Goal: Contribute content

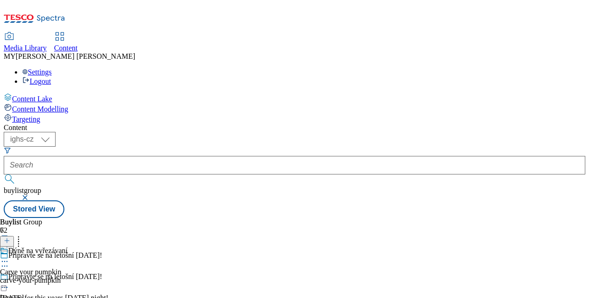
click at [10, 238] on icon at bounding box center [7, 241] width 6 height 6
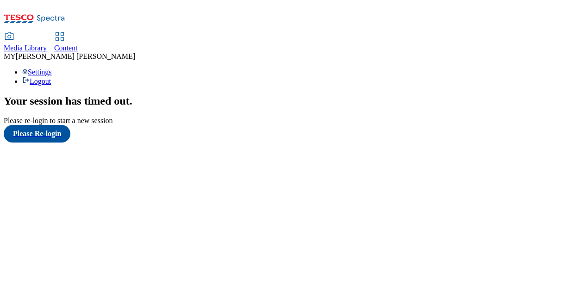
click at [78, 44] on span "Content" at bounding box center [66, 48] width 24 height 8
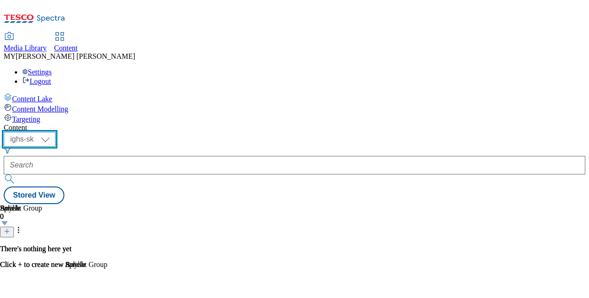
click at [56, 132] on select "ighs-cz ighs-hu ighs-sk" at bounding box center [30, 139] width 52 height 15
select select "ighs-cz"
click at [56, 132] on select "ighs-cz ighs-hu ighs-sk" at bounding box center [30, 139] width 52 height 15
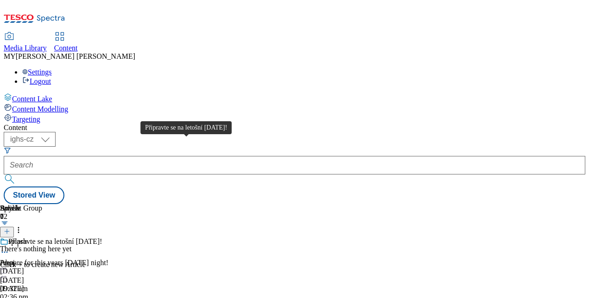
click at [102, 238] on div "Připravte se na letošní Halloween!" at bounding box center [55, 242] width 94 height 8
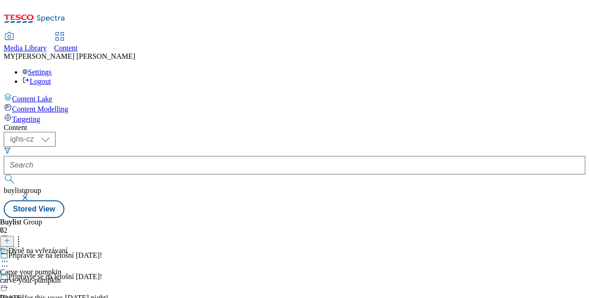
click at [23, 235] on icon at bounding box center [18, 239] width 9 height 9
click at [483, 132] on div "( optional ) ighs-cz ighs-hu ighs-sk ighs-cz buylistgroup Stored View" at bounding box center [294, 175] width 581 height 86
click at [68, 247] on div "Dýně na vyřezávaní" at bounding box center [37, 251] width 59 height 8
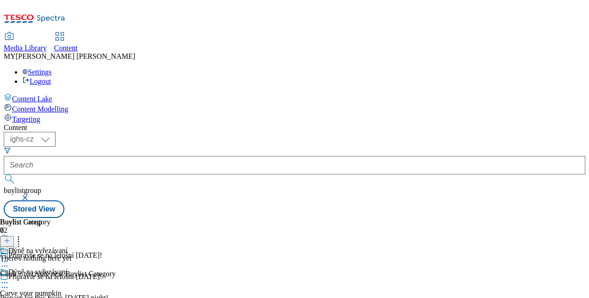
scroll to position [0, 61]
click at [10, 238] on icon at bounding box center [7, 241] width 6 height 6
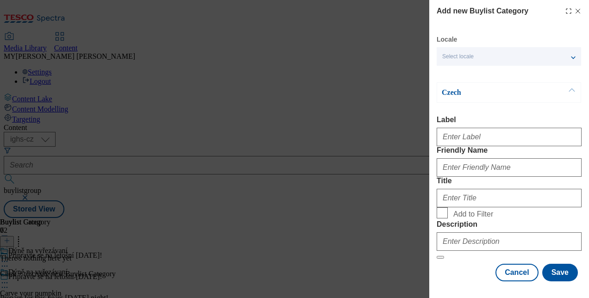
scroll to position [0, 0]
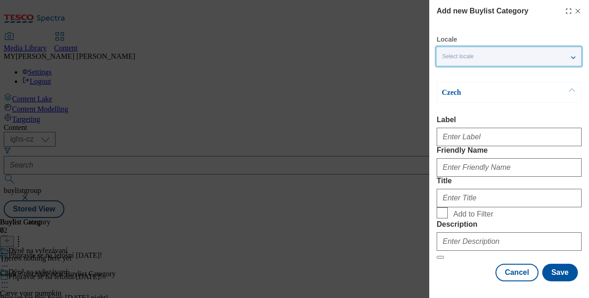
click at [570, 57] on div "Select locale" at bounding box center [509, 56] width 144 height 19
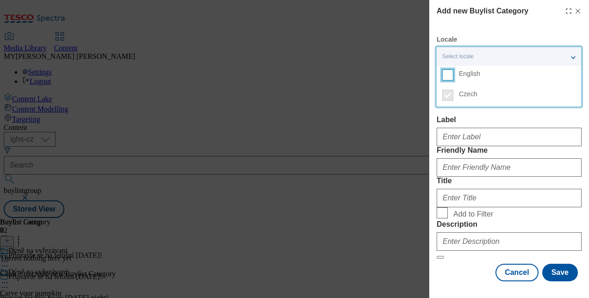
click at [451, 77] on input "English" at bounding box center [447, 74] width 11 height 11
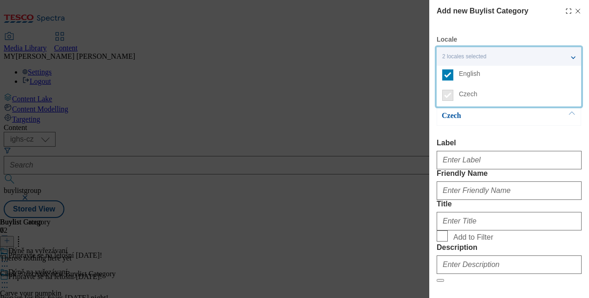
click at [572, 116] on button "Modal" at bounding box center [572, 115] width 18 height 19
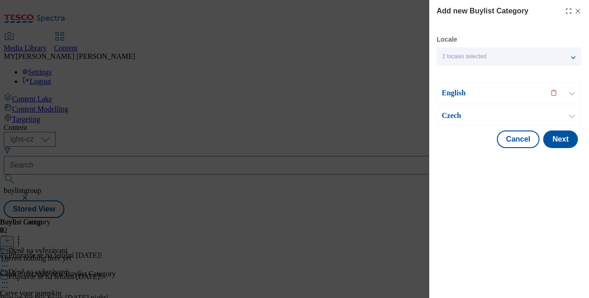
click at [572, 113] on button "Modal" at bounding box center [572, 115] width 18 height 19
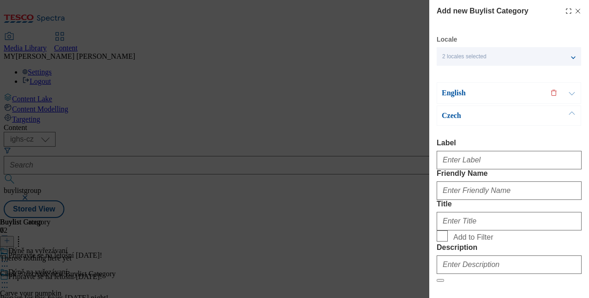
click at [572, 96] on button "Modal" at bounding box center [572, 93] width 18 height 20
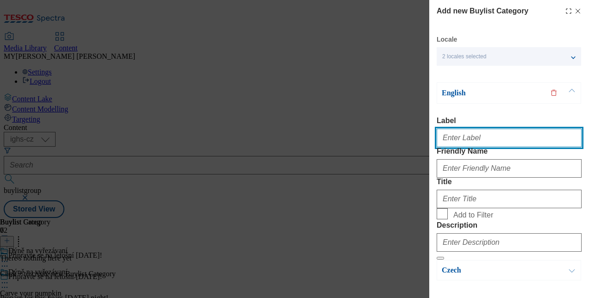
click at [471, 143] on input "Label" at bounding box center [509, 138] width 145 height 19
click at [505, 141] on input "Crave your pumpkin" at bounding box center [509, 138] width 145 height 19
type input "C"
click at [468, 138] on input "Label" at bounding box center [509, 138] width 145 height 19
type input "Carve your pumpkin"
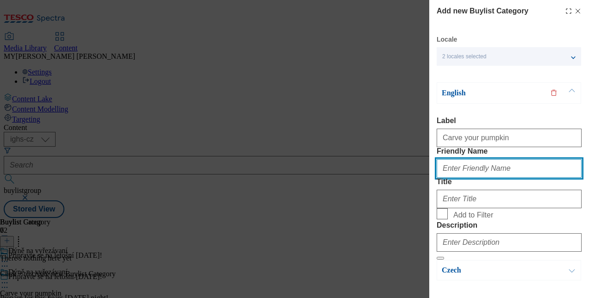
click at [458, 178] on input "Friendly Name" at bounding box center [509, 168] width 145 height 19
type input "carve-your-pumpkin"
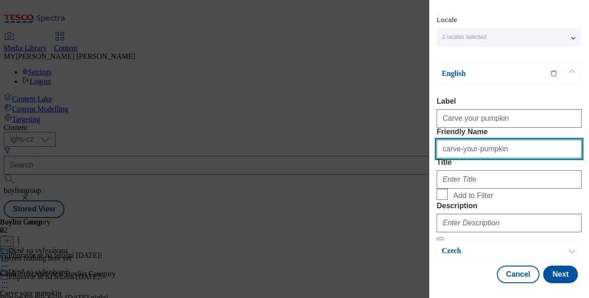
scroll to position [79, 0]
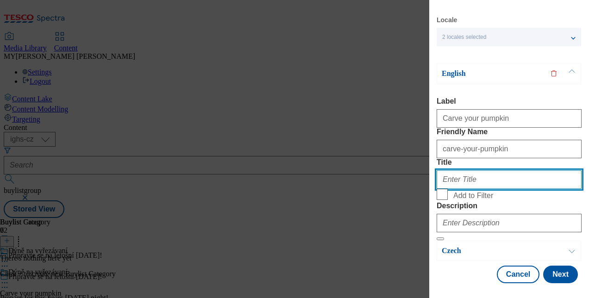
click at [465, 170] on input "Title" at bounding box center [509, 179] width 145 height 19
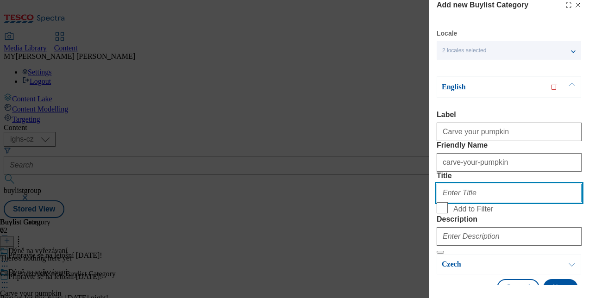
scroll to position [6, 0]
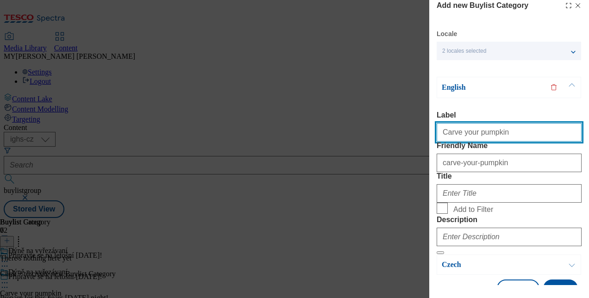
click at [499, 132] on input "Carve your pumpkin" at bounding box center [509, 132] width 145 height 19
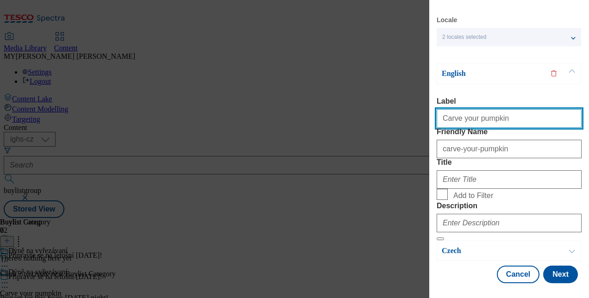
scroll to position [82, 0]
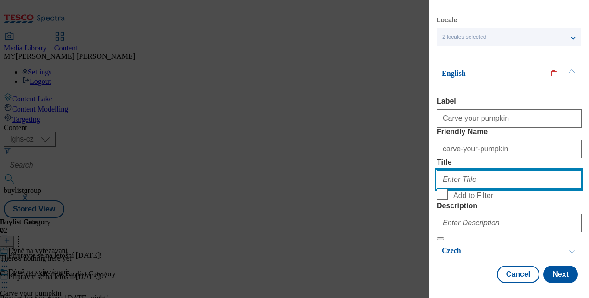
click at [465, 170] on input "Title" at bounding box center [509, 179] width 145 height 19
paste input "Carve your pumpkin"
type input "Carve your pumpkin"
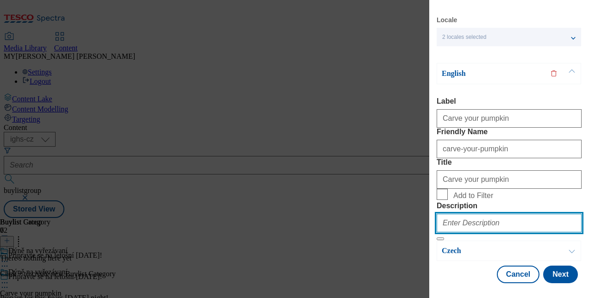
click at [452, 215] on input "Description" at bounding box center [509, 223] width 145 height 19
paste input "Carve your pumpkin"
type input "Carve your pumpkin"
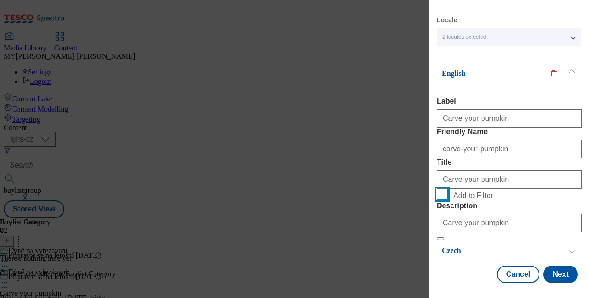
click at [442, 189] on input "Add to Filter" at bounding box center [442, 194] width 11 height 11
checkbox input "true"
click at [567, 247] on button "Modal" at bounding box center [572, 250] width 18 height 19
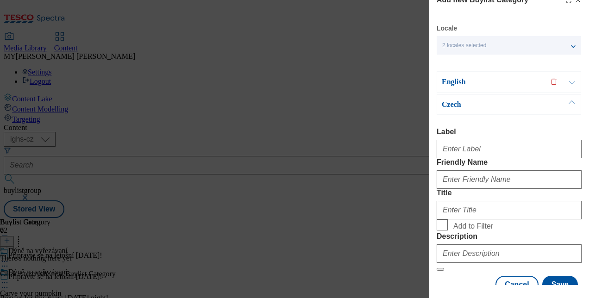
scroll to position [10, 0]
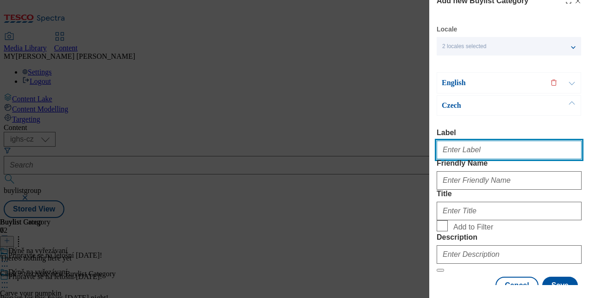
click at [485, 150] on input "Label" at bounding box center [509, 150] width 145 height 19
type input "Carve your pumpkin"
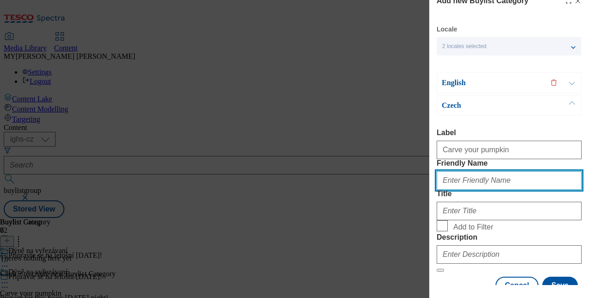
click at [460, 190] on input "Friendly Name" at bounding box center [509, 180] width 145 height 19
type input "carve-your-pumpkin"
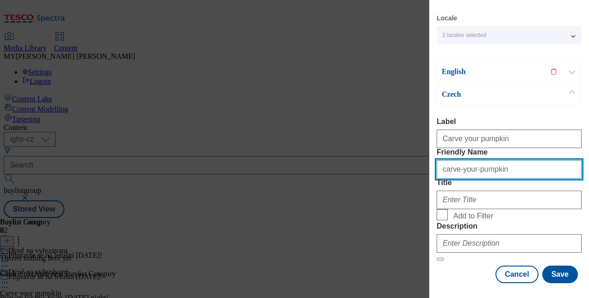
scroll to position [96, 0]
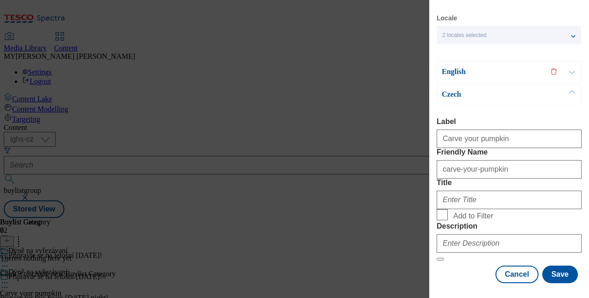
drag, startPoint x: 470, startPoint y: 169, endPoint x: 469, endPoint y: 156, distance: 12.1
click at [469, 187] on div "Modal" at bounding box center [509, 198] width 145 height 22
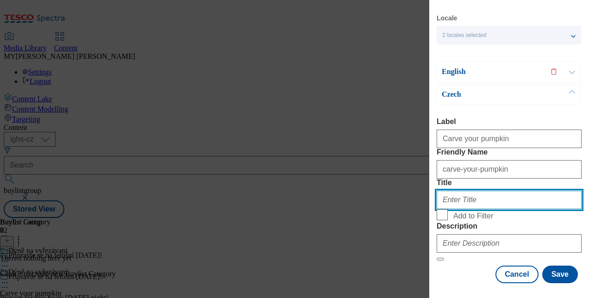
click at [469, 191] on input "Title" at bounding box center [509, 200] width 145 height 19
click at [467, 191] on input "Title" at bounding box center [509, 200] width 145 height 19
paste input "Dýně na vyřezávaní"
type input "Dýně na vyřezávaní"
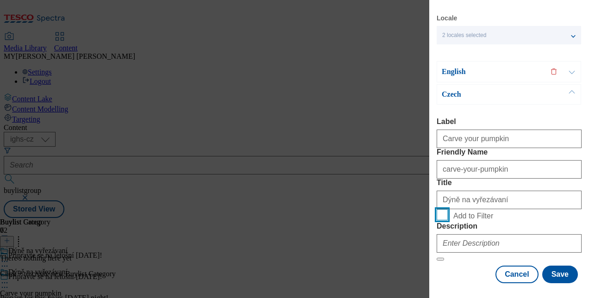
click at [442, 209] on input "Add to Filter" at bounding box center [442, 214] width 11 height 11
checkbox input "true"
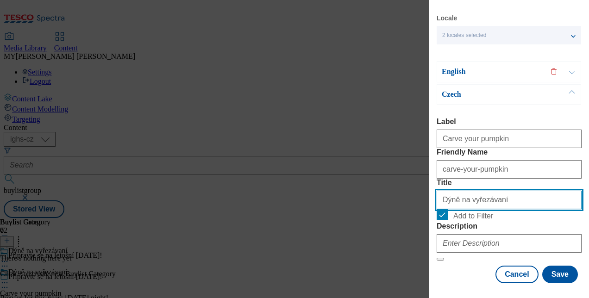
click at [496, 191] on input "Dýně na vyřezávaní" at bounding box center [509, 200] width 145 height 19
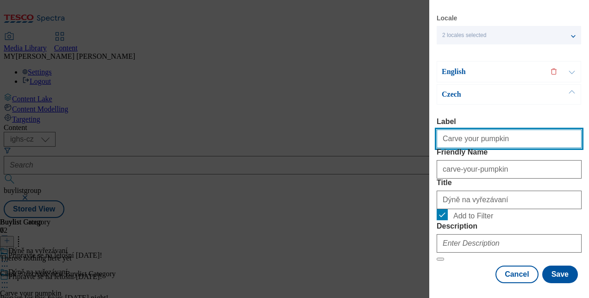
click at [497, 130] on input "Carve your pumpkin" at bounding box center [509, 139] width 145 height 19
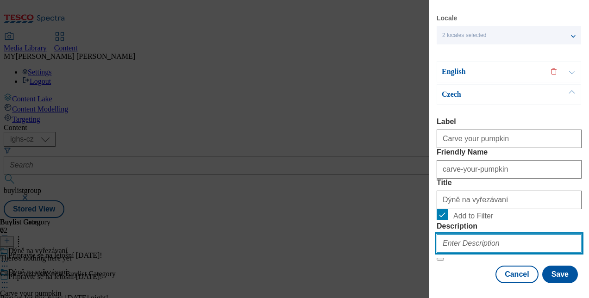
click at [456, 234] on input "Description" at bounding box center [509, 243] width 145 height 19
paste input "Carve your pumpkin"
type input "Carve your pumpkin"
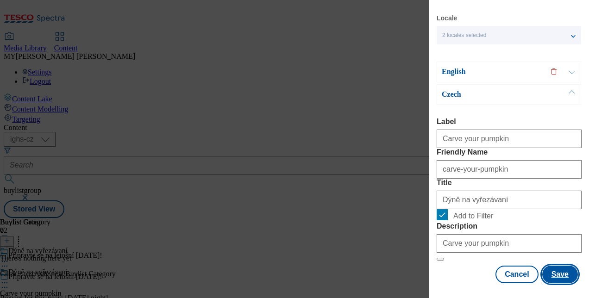
click at [552, 266] on button "Save" at bounding box center [560, 275] width 36 height 18
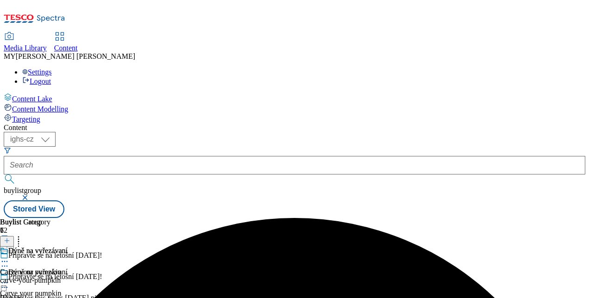
scroll to position [79, 0]
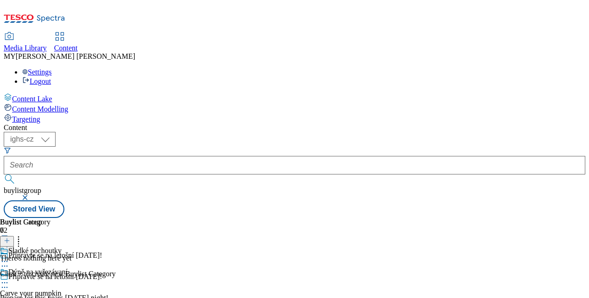
scroll to position [0, 61]
click at [14, 236] on button at bounding box center [7, 241] width 14 height 11
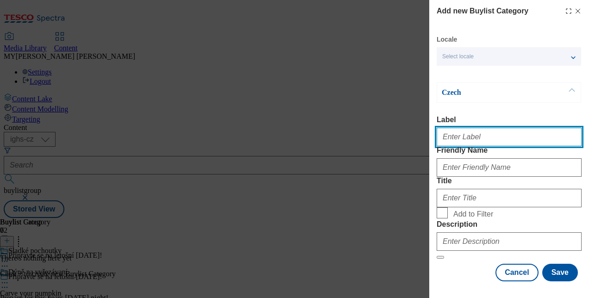
click at [463, 132] on input "Label" at bounding box center [509, 137] width 145 height 19
type input "Treats"
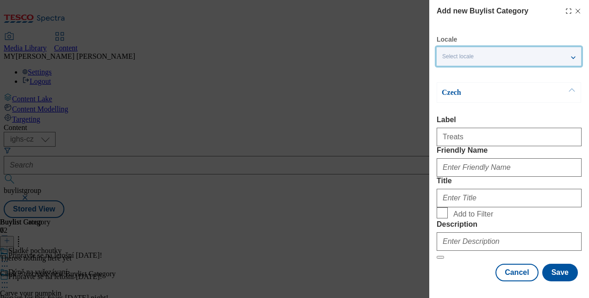
click at [573, 58] on div "Select locale" at bounding box center [509, 56] width 144 height 19
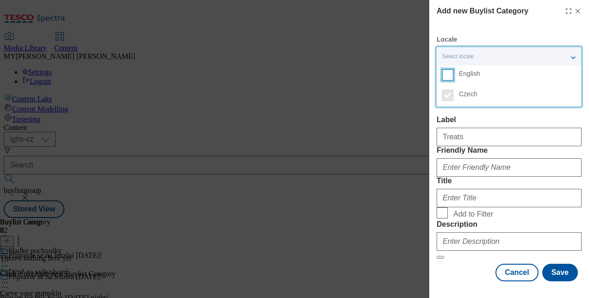
click at [450, 73] on input "English" at bounding box center [447, 74] width 11 height 11
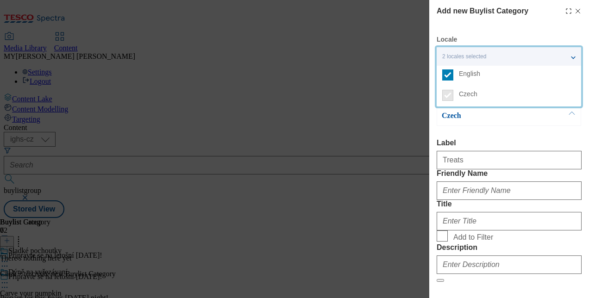
click at [569, 115] on button "Modal" at bounding box center [572, 115] width 18 height 19
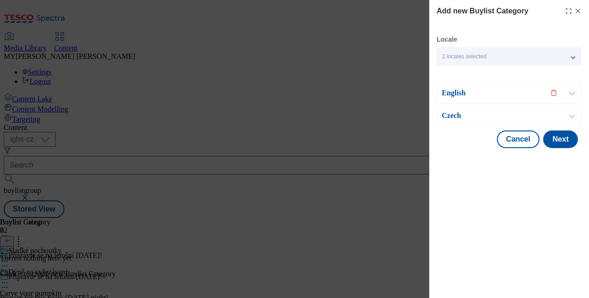
click at [571, 96] on button "Modal" at bounding box center [572, 93] width 18 height 20
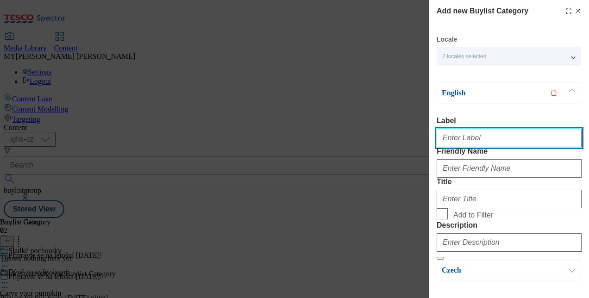
click at [456, 142] on input "Label" at bounding box center [509, 138] width 145 height 19
type input "Treats"
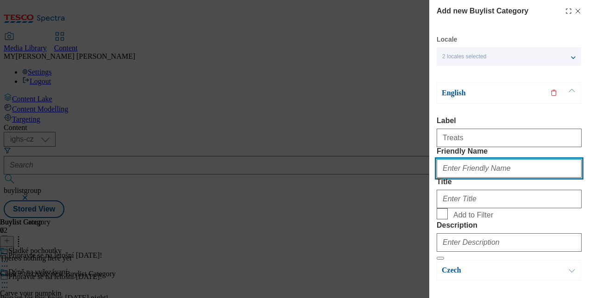
click at [452, 178] on input "Friendly Name" at bounding box center [509, 168] width 145 height 19
click at [444, 178] on input "Treats" at bounding box center [509, 168] width 145 height 19
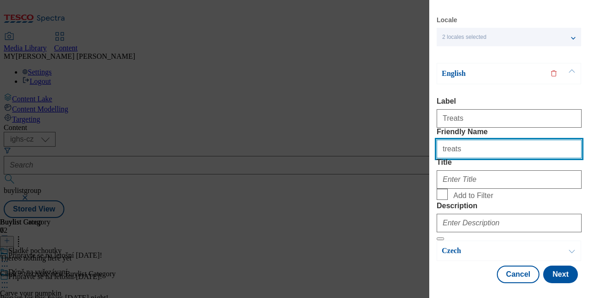
scroll to position [81, 0]
type input "treats"
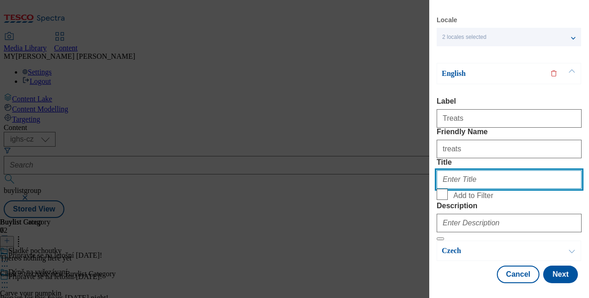
click at [467, 170] on input "Title" at bounding box center [509, 179] width 145 height 19
type input "Treats"
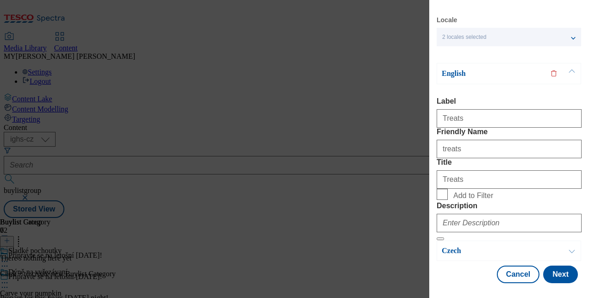
click at [442, 189] on form "Label Treats Friendly Name treats Title Treats Add to Filter Description" at bounding box center [509, 169] width 145 height 144
click at [444, 189] on input "Add to Filter" at bounding box center [442, 194] width 11 height 11
checkbox input "true"
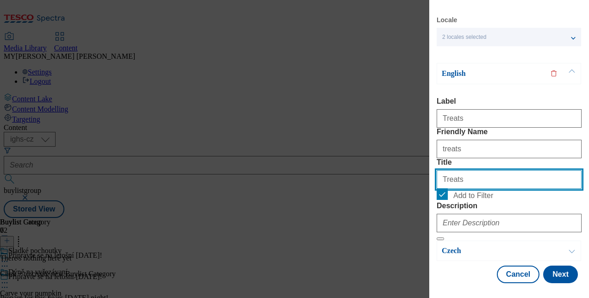
click at [473, 170] on input "Treats" at bounding box center [509, 179] width 145 height 19
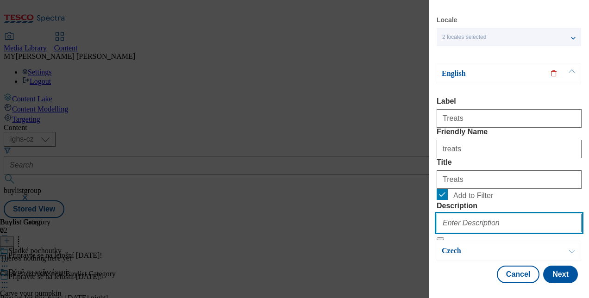
click at [460, 227] on input "Description" at bounding box center [509, 223] width 145 height 19
paste input "Treats"
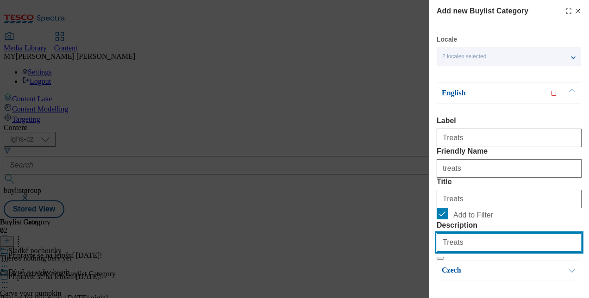
scroll to position [94, 0]
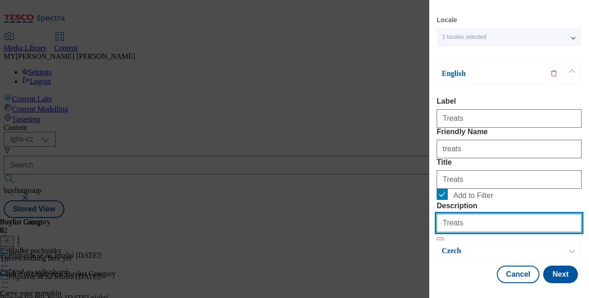
type input "Treats"
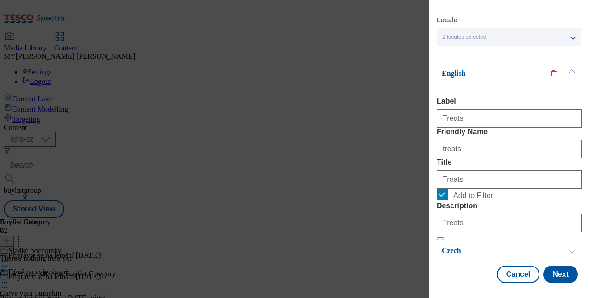
click at [569, 244] on button "Modal" at bounding box center [572, 250] width 18 height 19
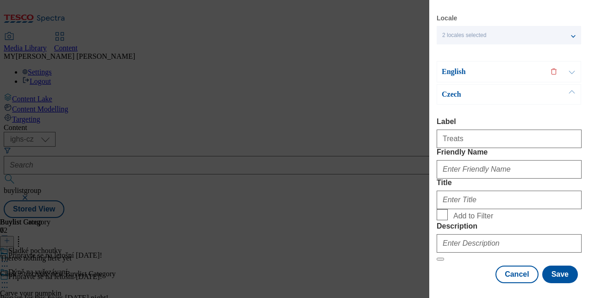
scroll to position [84, 0]
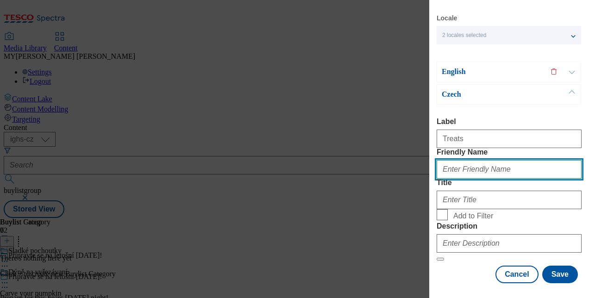
click at [465, 160] on input "Friendly Name" at bounding box center [509, 169] width 145 height 19
type input "treats"
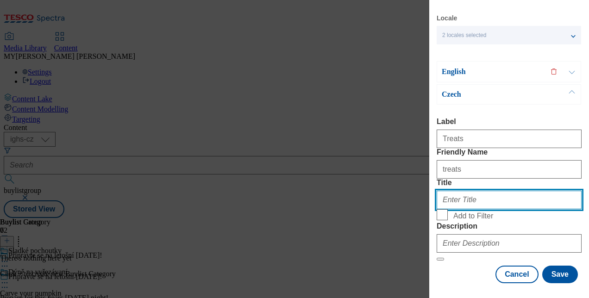
click at [460, 191] on input "Title" at bounding box center [509, 200] width 145 height 19
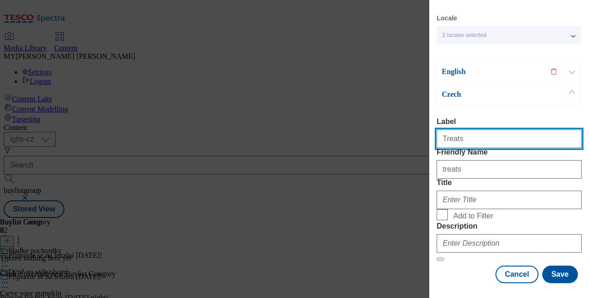
click at [470, 130] on input "Treats" at bounding box center [509, 139] width 145 height 19
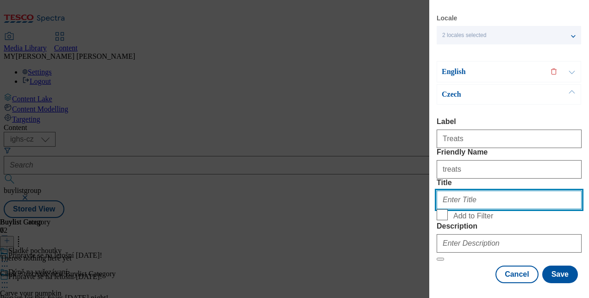
click at [453, 191] on input "Title" at bounding box center [509, 200] width 145 height 19
paste input "Treats"
type input "Treats"
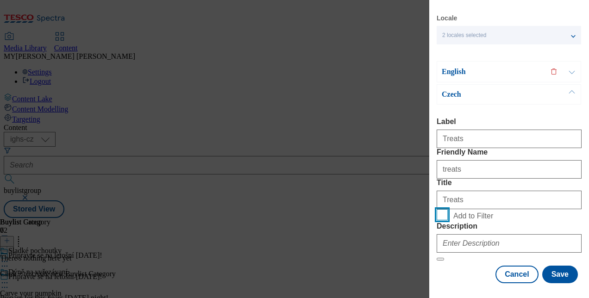
click at [441, 209] on input "Add to Filter" at bounding box center [442, 214] width 11 height 11
checkbox input "true"
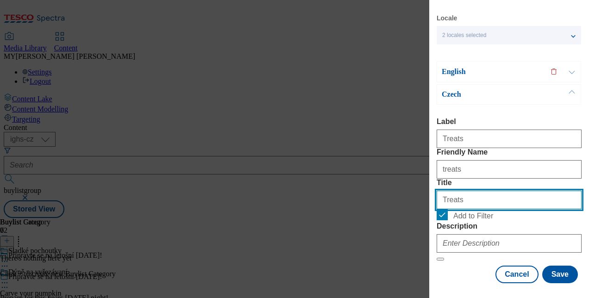
click at [469, 191] on input "Treats" at bounding box center [509, 200] width 145 height 19
type input "T"
paste input "Sladké pochoutky"
type input "Sladké pochoutky"
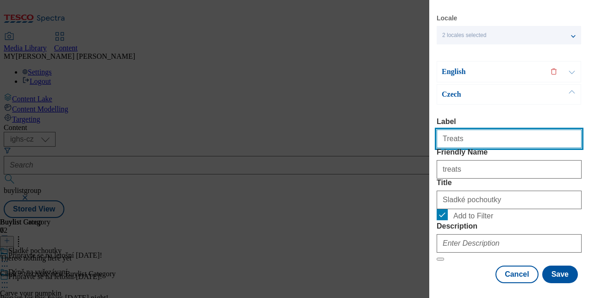
click at [470, 130] on input "Treats" at bounding box center [509, 139] width 145 height 19
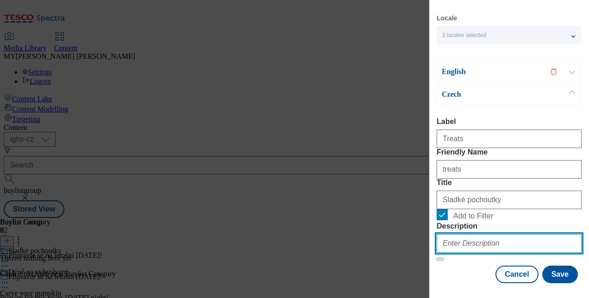
click at [457, 234] on input "Description" at bounding box center [509, 243] width 145 height 19
paste input "Treats"
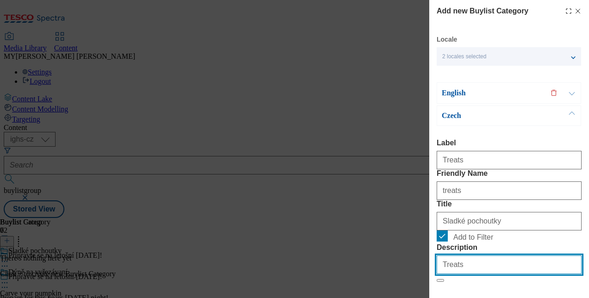
type input "Treats"
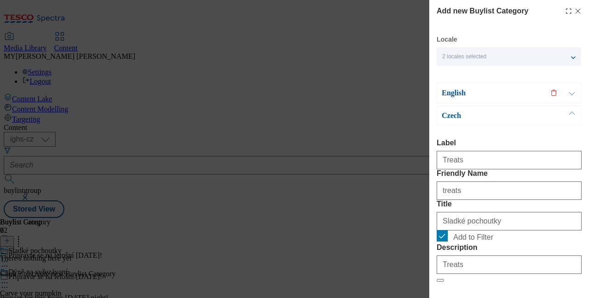
click at [574, 88] on button "Modal" at bounding box center [572, 93] width 18 height 20
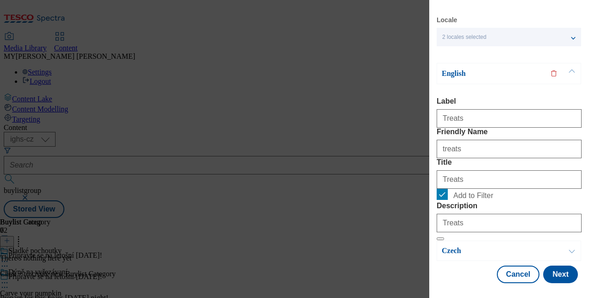
scroll to position [94, 0]
click at [559, 268] on button "Next" at bounding box center [560, 275] width 35 height 18
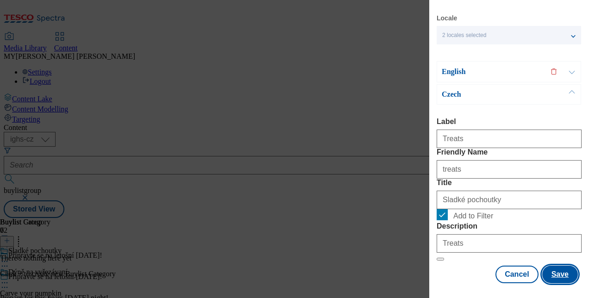
click at [559, 268] on button "Save" at bounding box center [560, 275] width 36 height 18
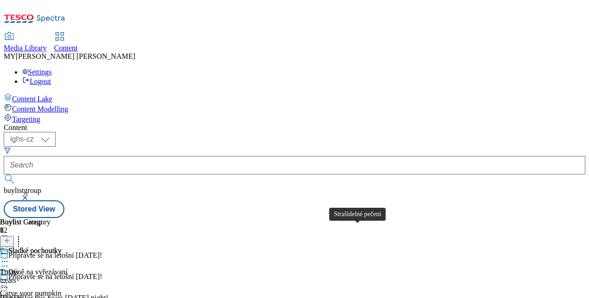
scroll to position [166, 0]
